Goal: Task Accomplishment & Management: Manage account settings

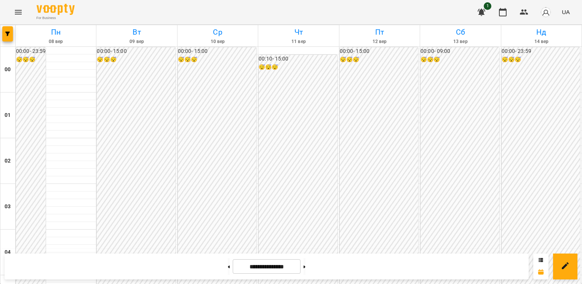
scroll to position [676, 0]
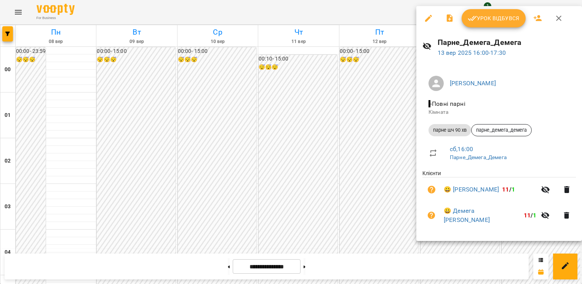
click at [501, 21] on span "Урок відбувся" at bounding box center [493, 18] width 52 height 9
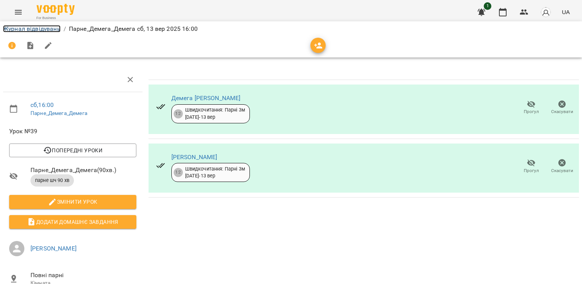
click at [32, 29] on link "Журнал відвідувань" at bounding box center [31, 28] width 57 height 7
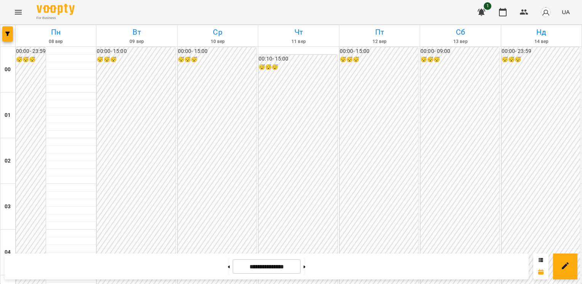
scroll to position [761, 0]
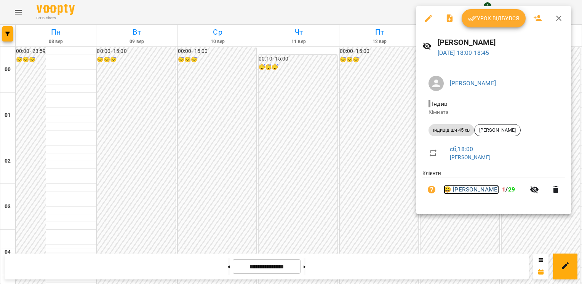
click at [467, 188] on link "😀 [PERSON_NAME]" at bounding box center [470, 189] width 55 height 9
